Goal: Find specific fact: Find specific fact

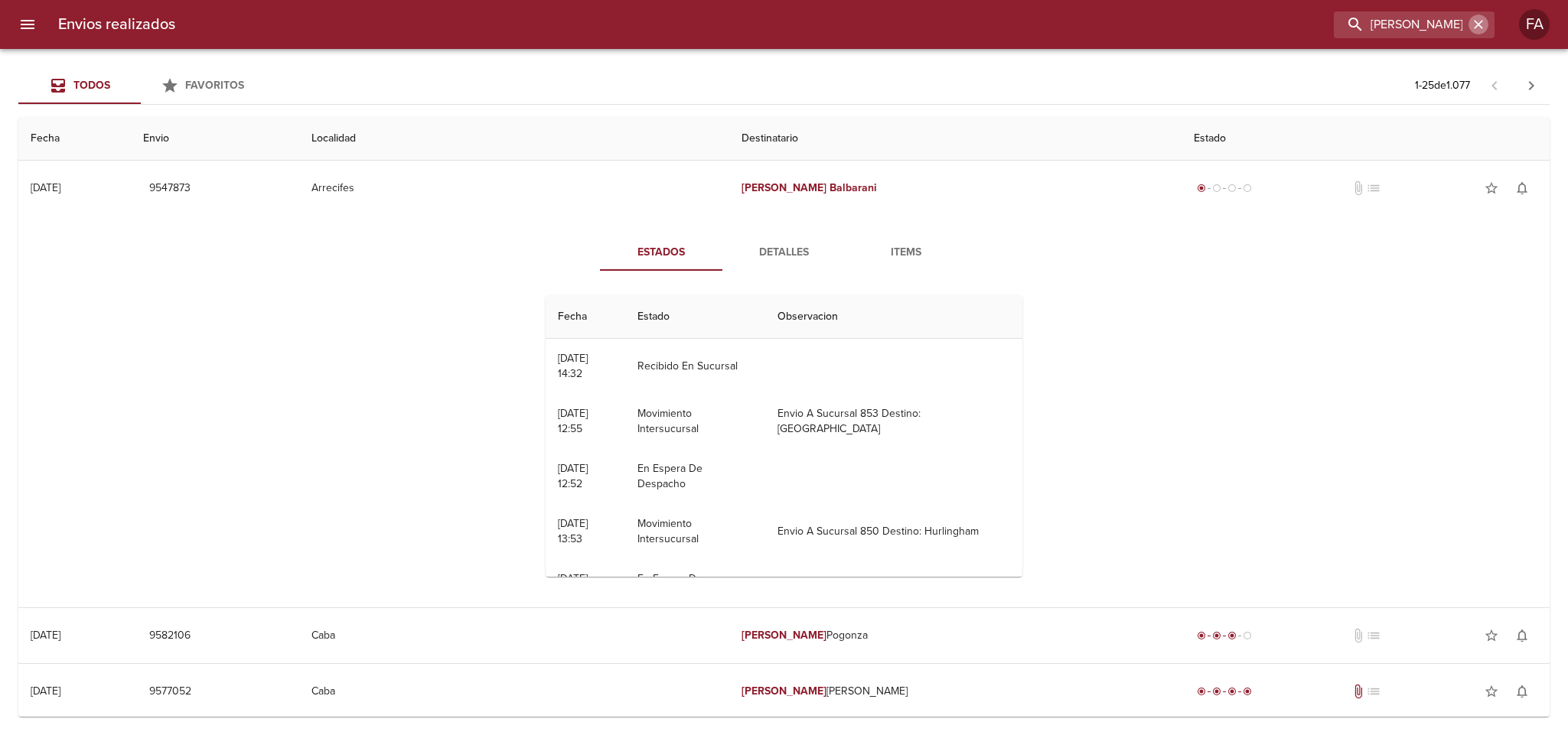
click at [1476, 30] on icon "button" at bounding box center [1478, 25] width 15 height 15
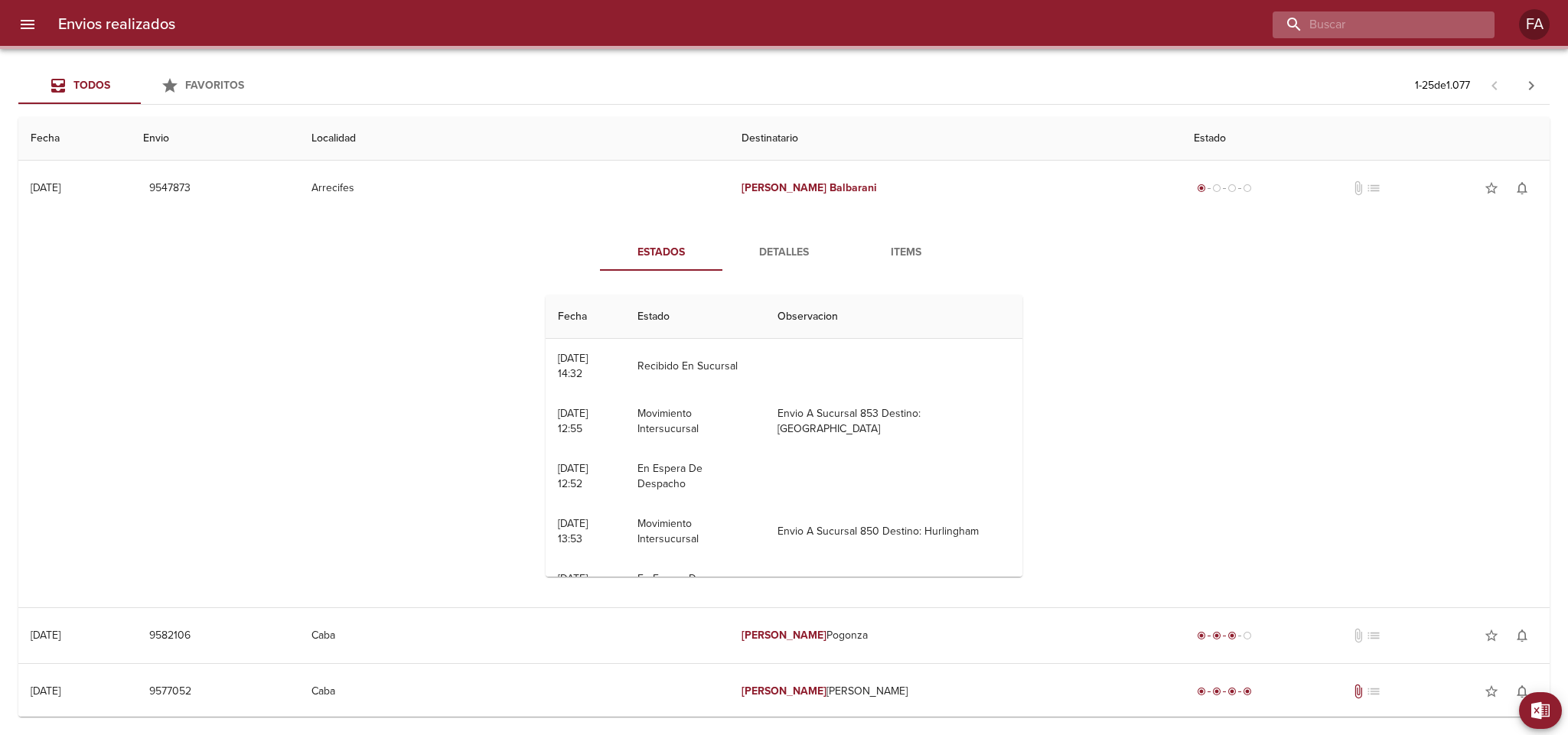
click at [1432, 28] on input "buscar" at bounding box center [1370, 25] width 195 height 27
paste input "[PERSON_NAME]"
type input "[PERSON_NAME]"
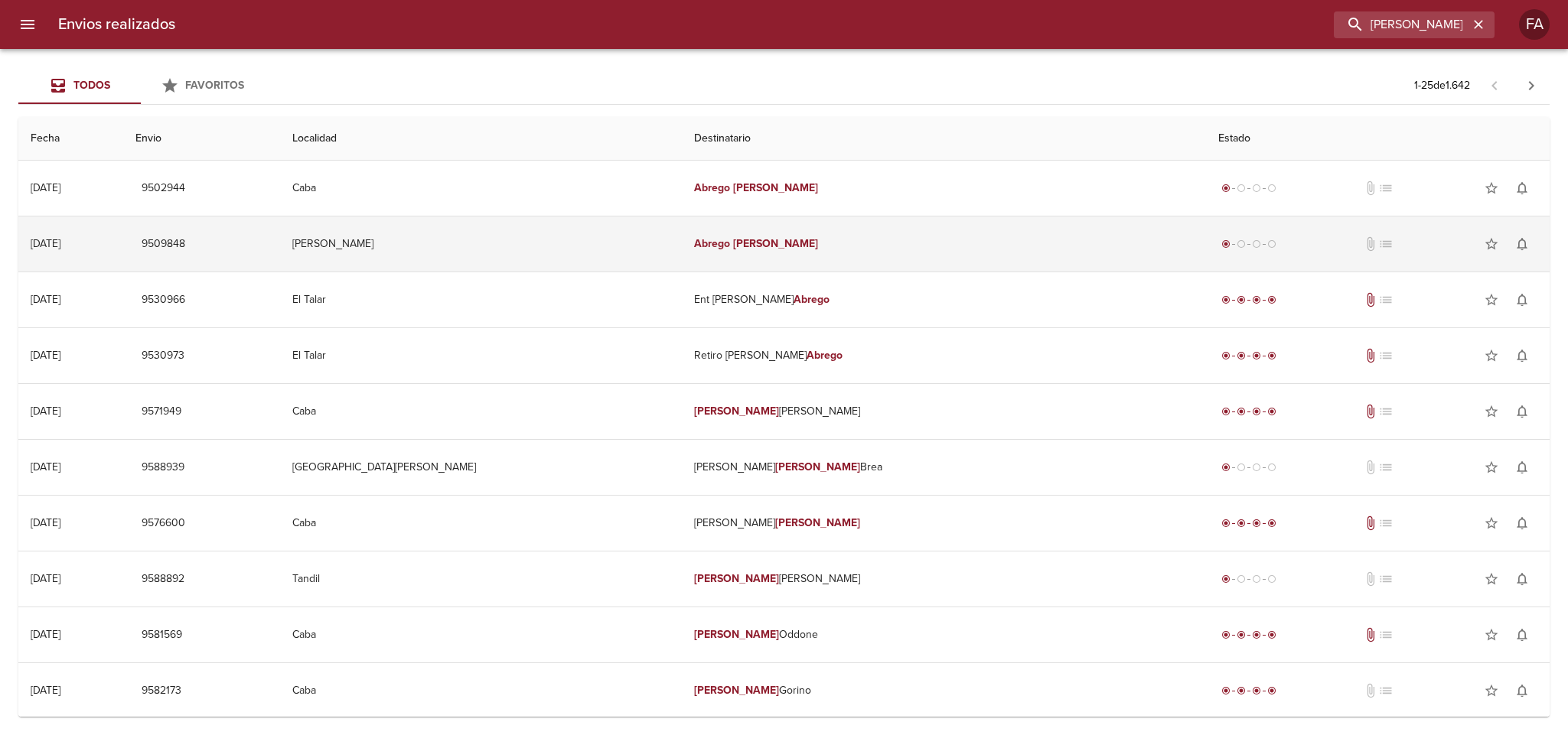
click at [607, 252] on td "[PERSON_NAME]" at bounding box center [480, 244] width 401 height 55
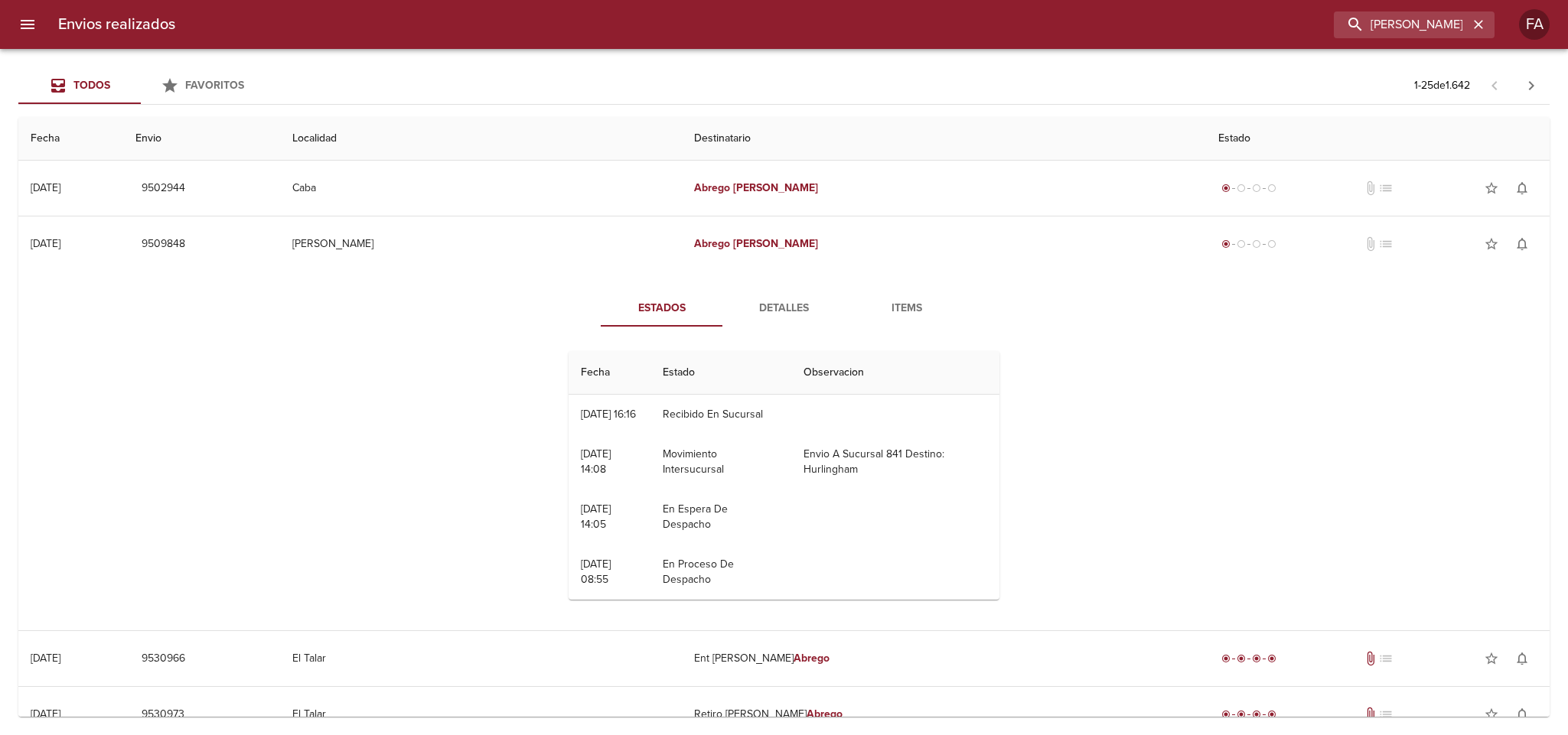
click at [762, 299] on span "Detalles" at bounding box center [784, 308] width 104 height 19
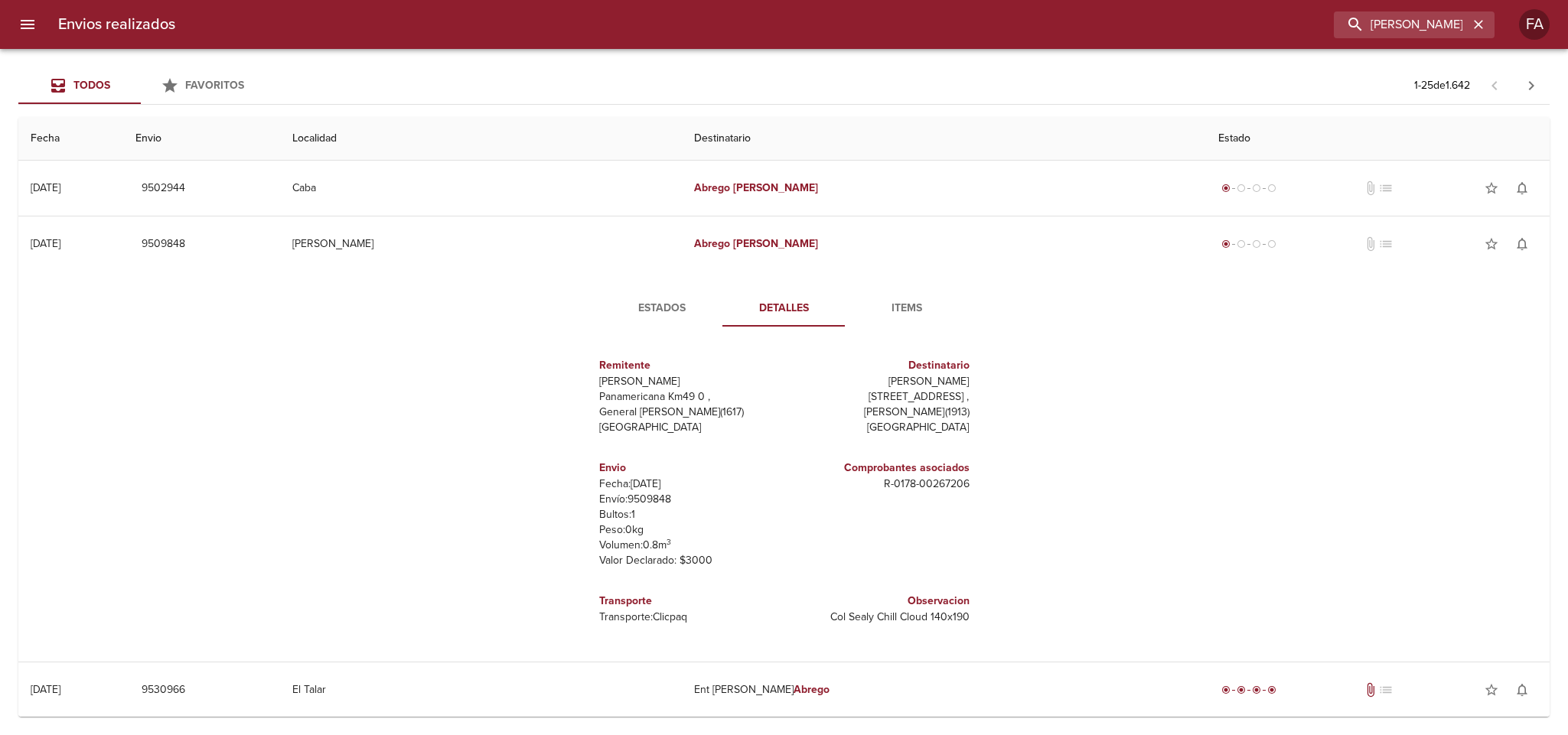
click at [648, 507] on p "Envío: 9509848" at bounding box center [689, 500] width 179 height 15
click at [648, 504] on p "Envío: 9509848" at bounding box center [689, 500] width 179 height 15
copy p "9509848"
